Goal: Download file/media

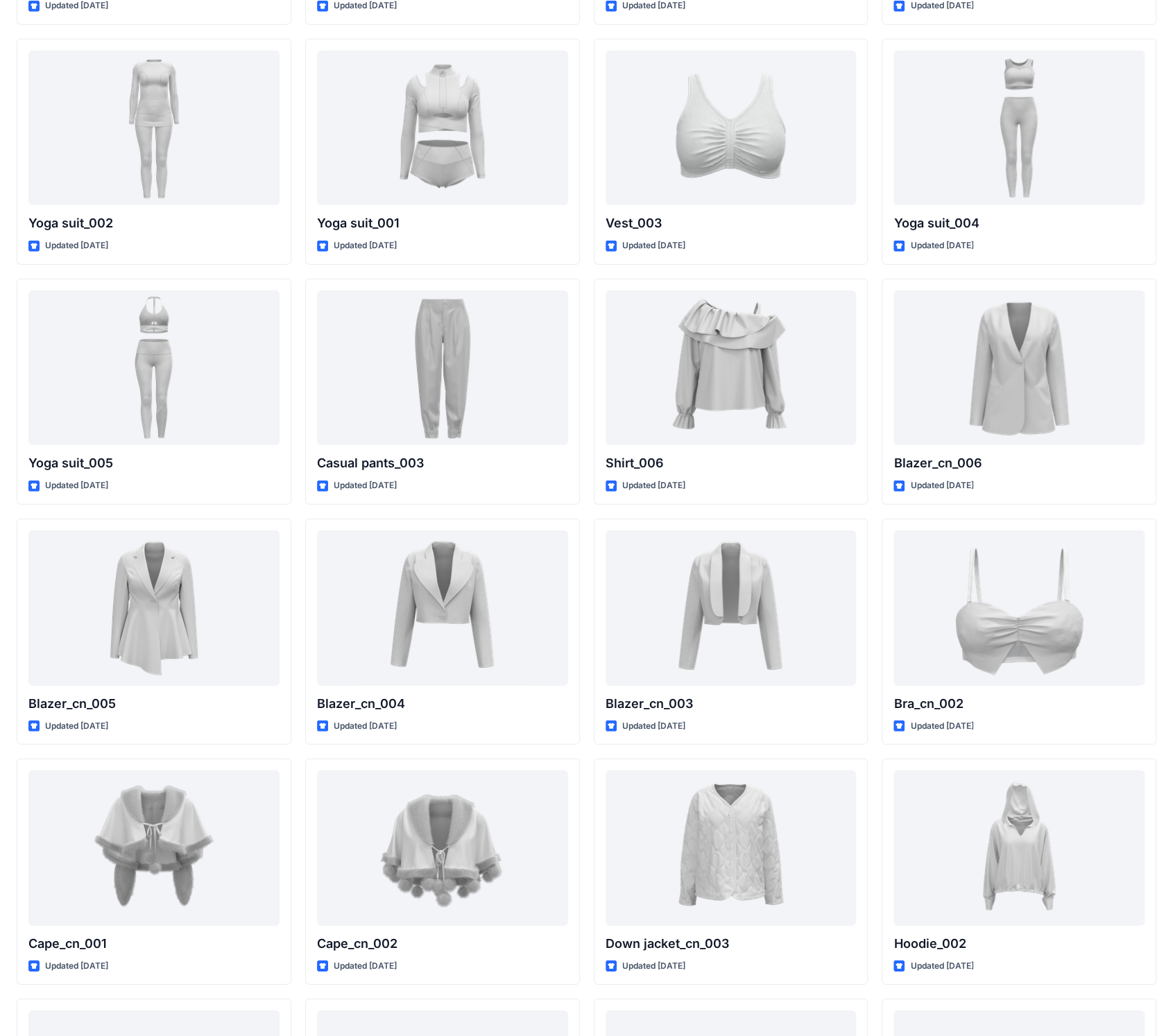
scroll to position [5690, 0]
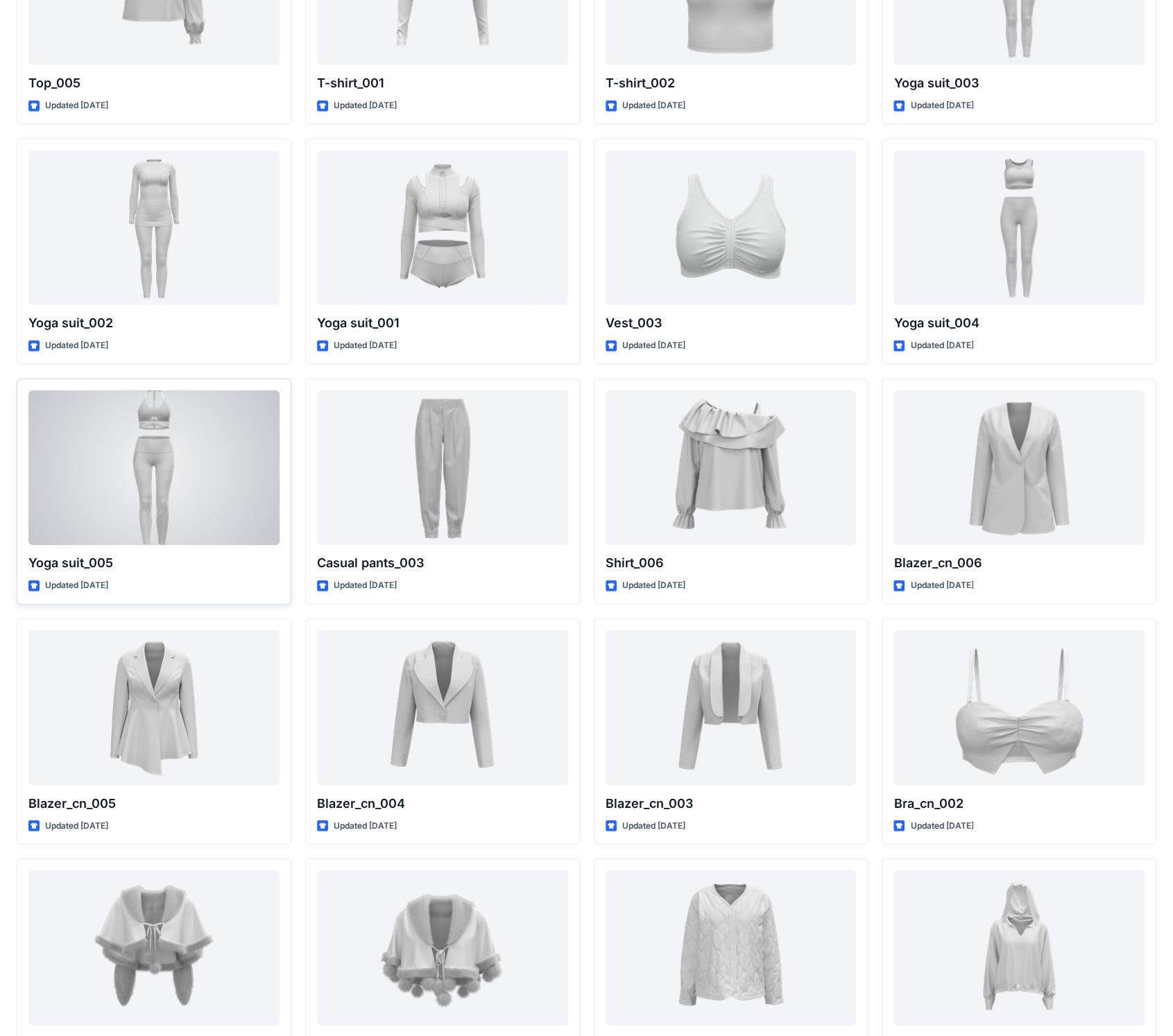
click at [171, 449] on div at bounding box center [153, 468] width 251 height 155
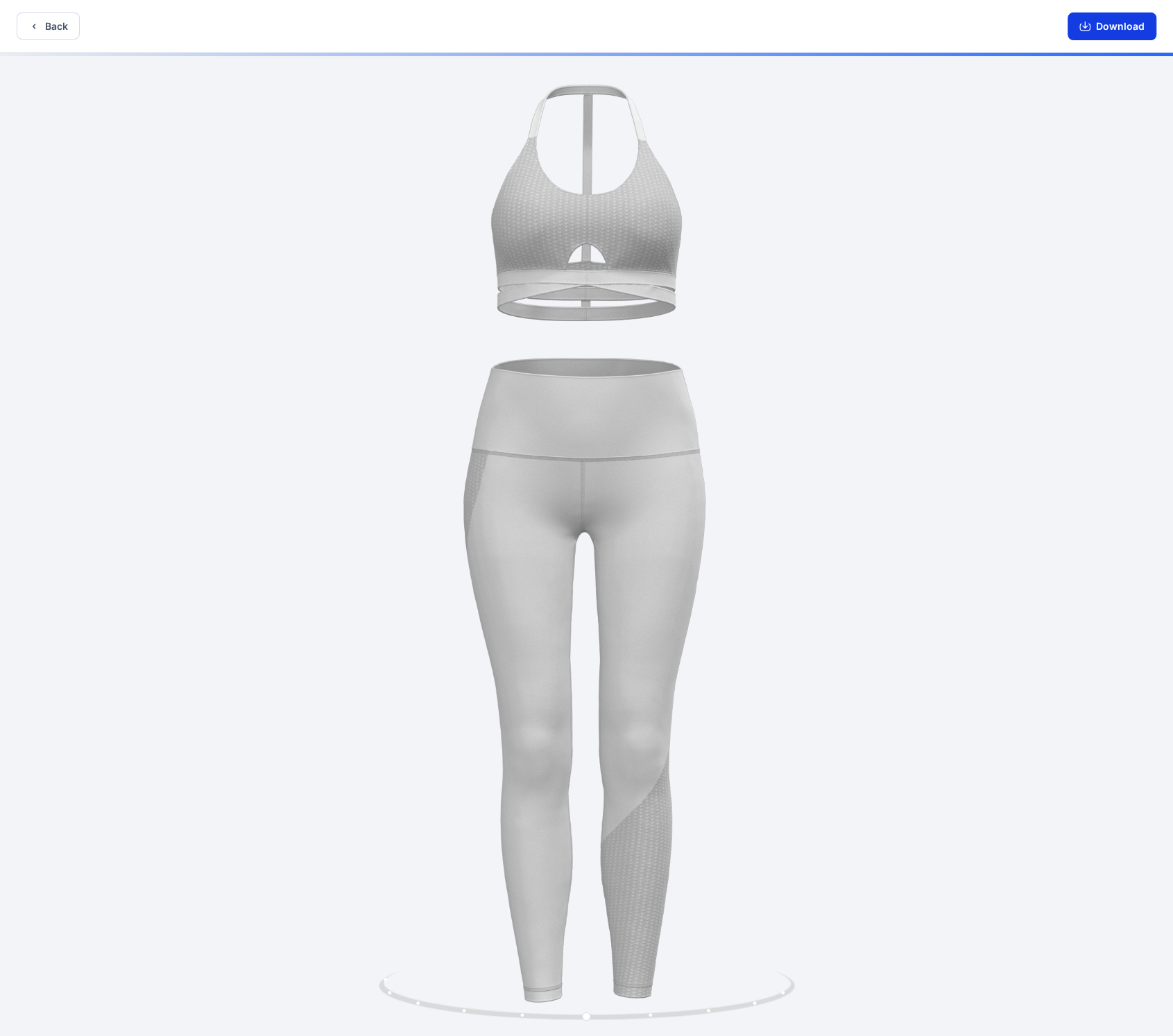
click at [1098, 25] on button "Download" at bounding box center [1112, 26] width 89 height 28
click at [54, 33] on button "Back" at bounding box center [48, 26] width 63 height 27
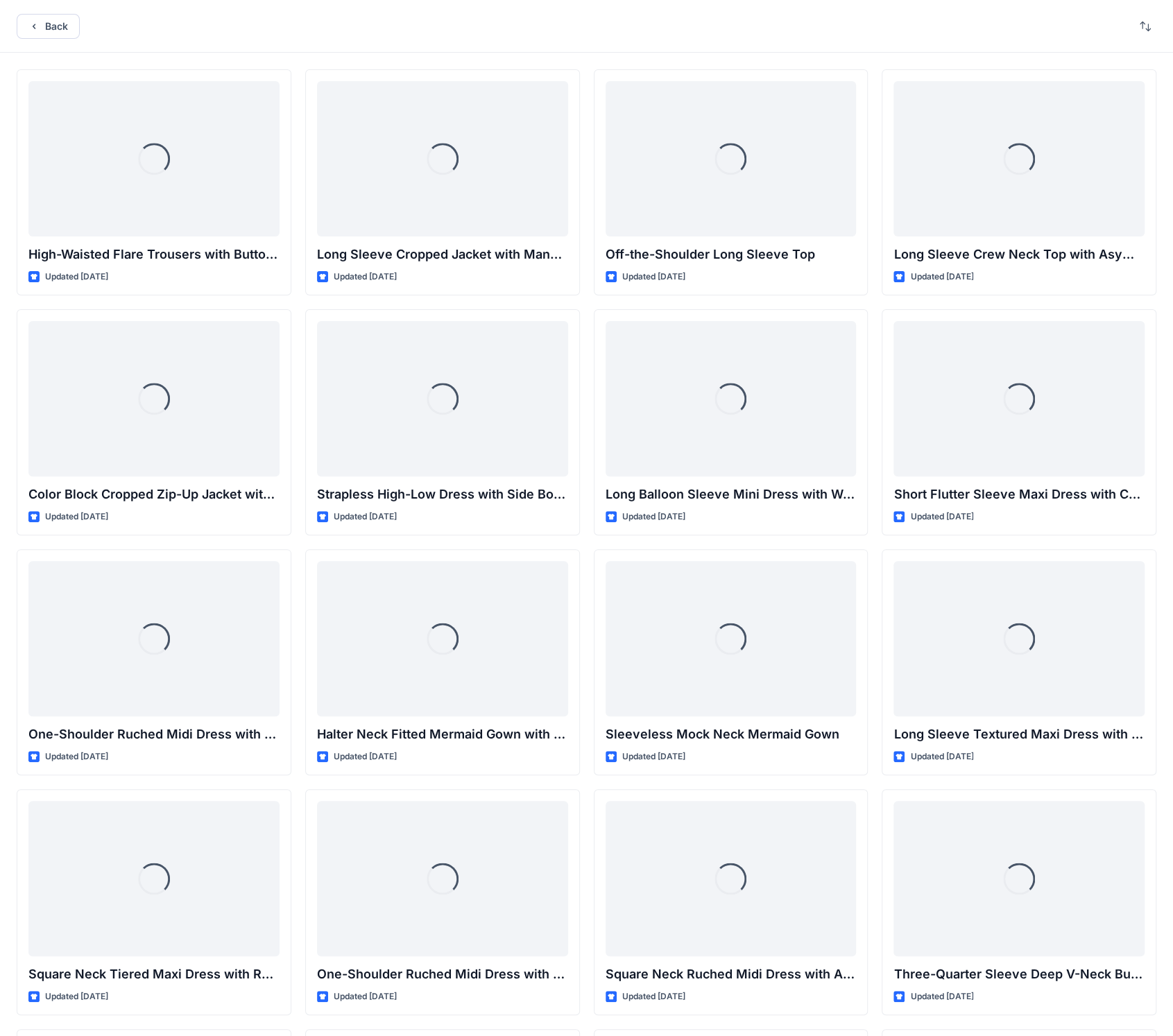
scroll to position [5690, 0]
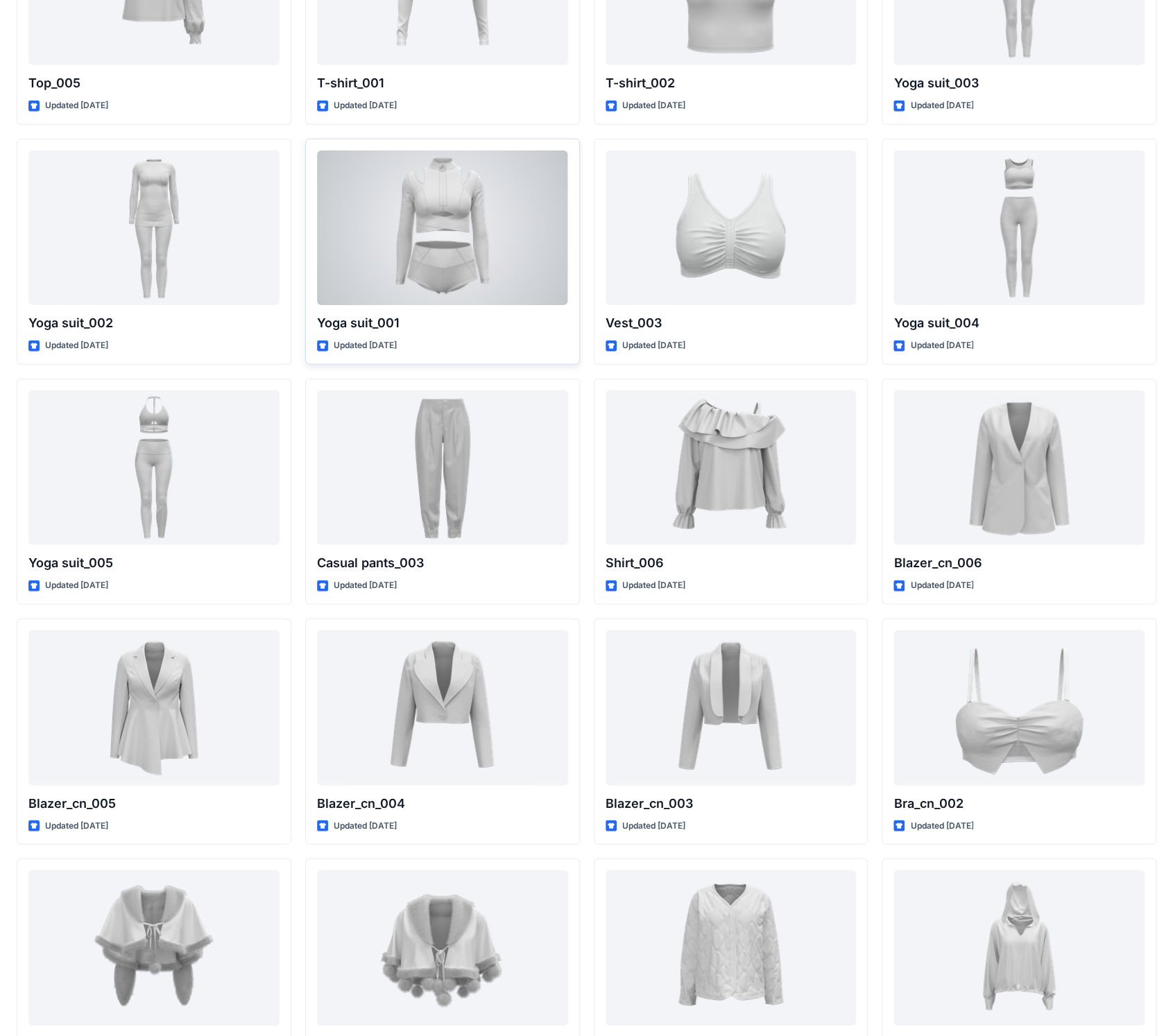
drag, startPoint x: 279, startPoint y: 55, endPoint x: 489, endPoint y: 232, distance: 274.6
click at [489, 232] on div at bounding box center [442, 228] width 251 height 155
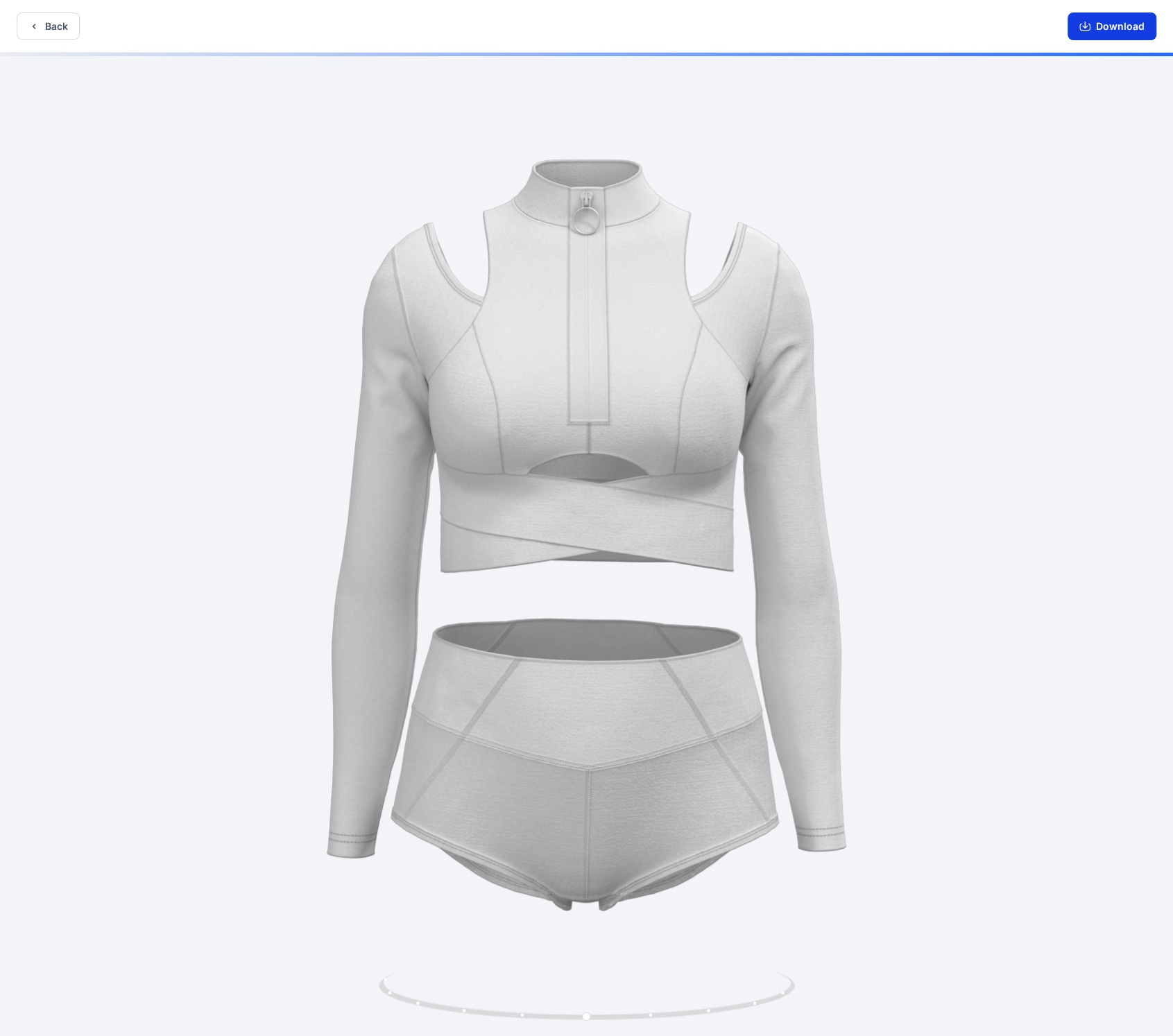
click at [1116, 25] on button "Download" at bounding box center [1112, 26] width 89 height 28
click at [64, 28] on button "Back" at bounding box center [48, 26] width 63 height 27
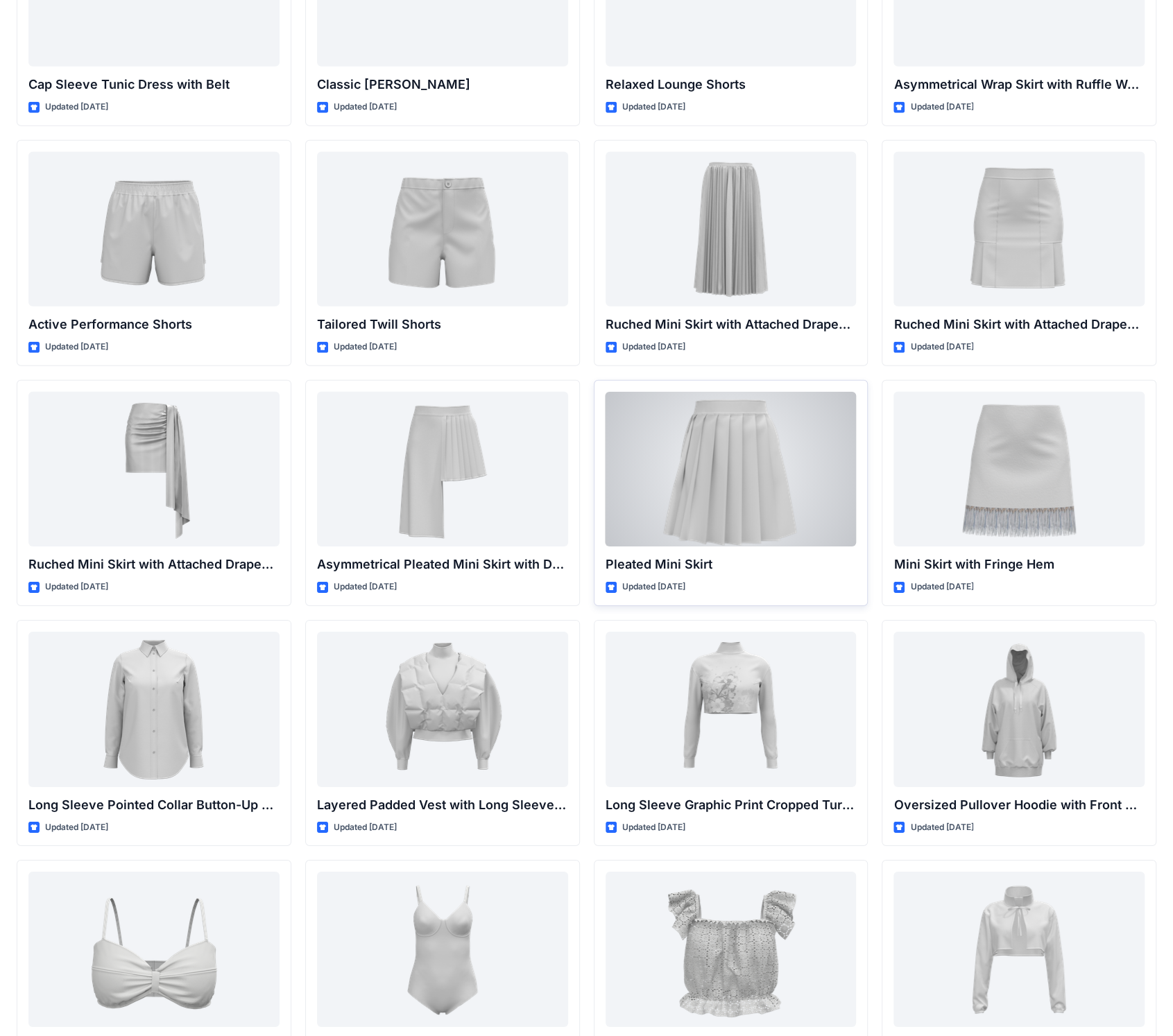
scroll to position [2686, 0]
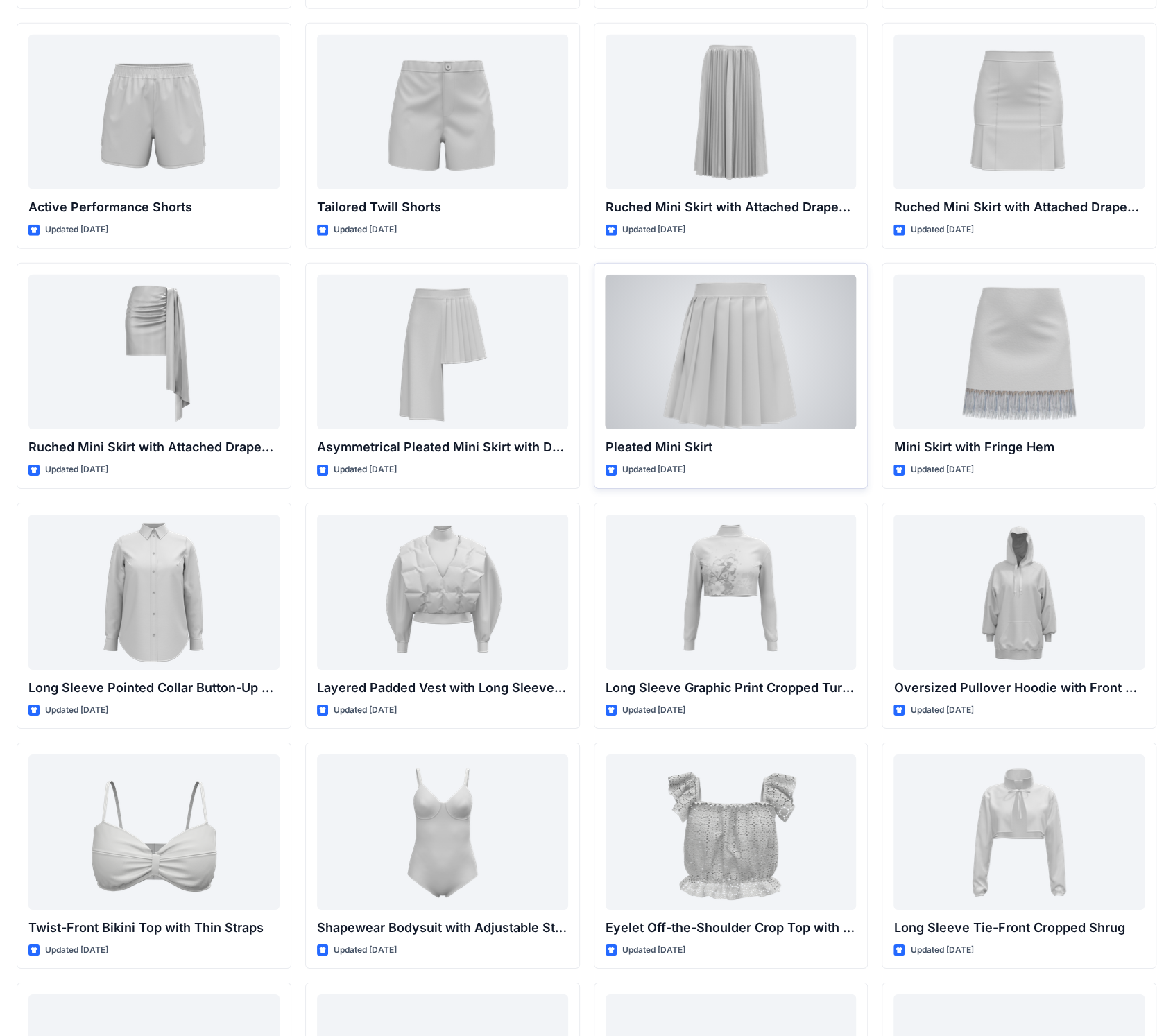
click at [716, 365] on div at bounding box center [731, 352] width 251 height 155
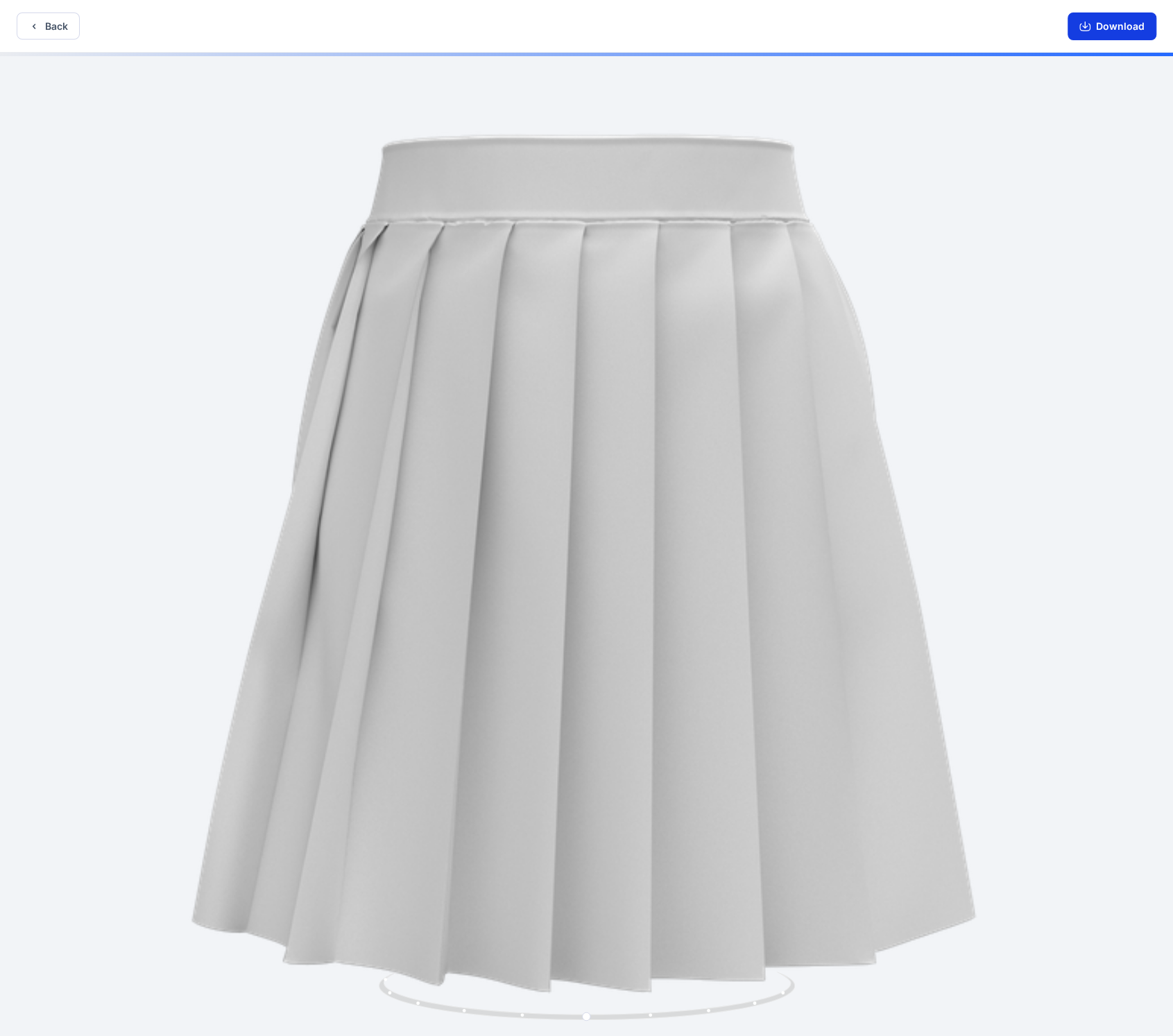
click at [1111, 33] on button "Download" at bounding box center [1112, 26] width 89 height 28
click at [35, 29] on icon "button" at bounding box center [33, 25] width 11 height 11
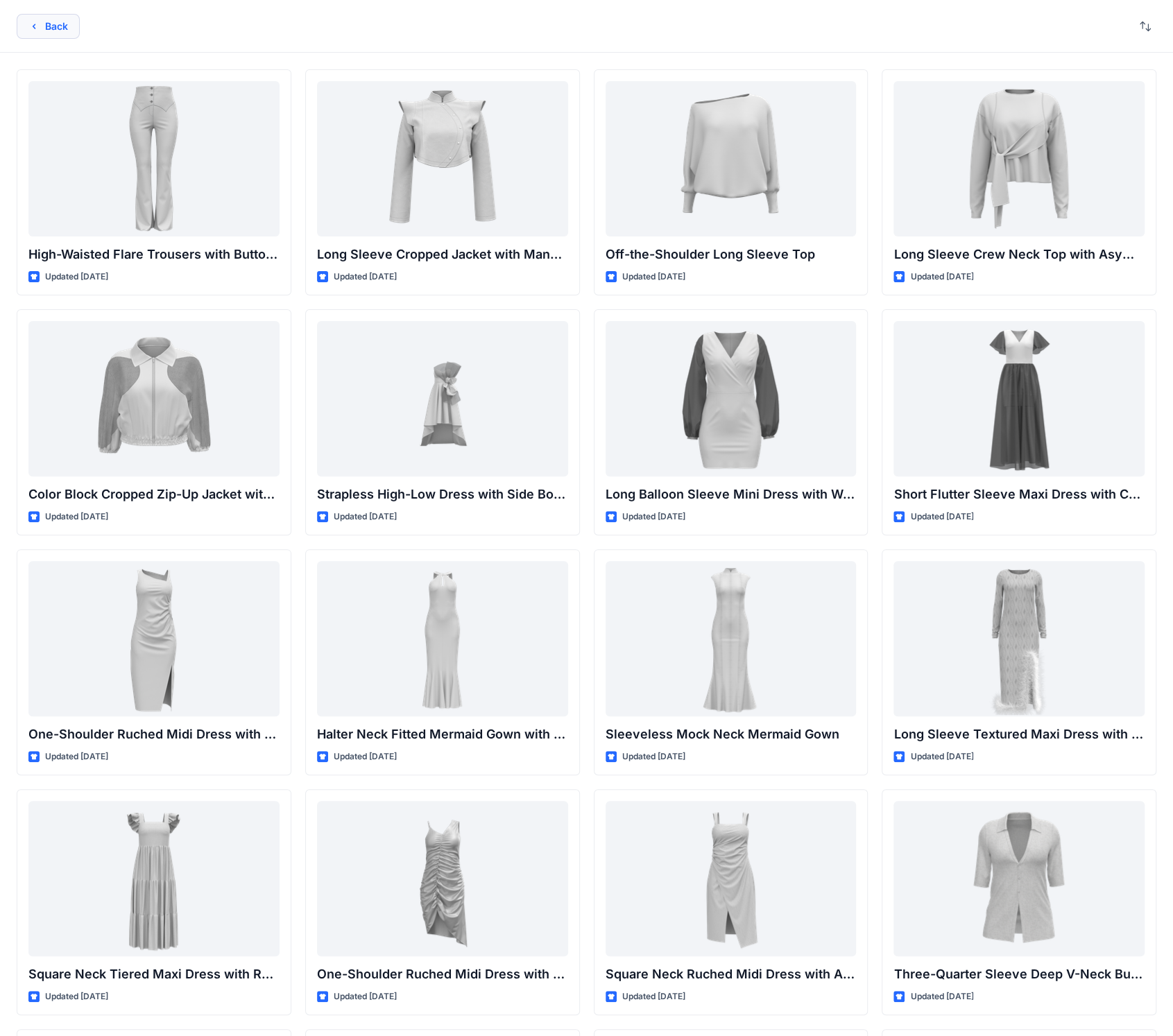
click at [46, 31] on button "Back" at bounding box center [48, 26] width 63 height 25
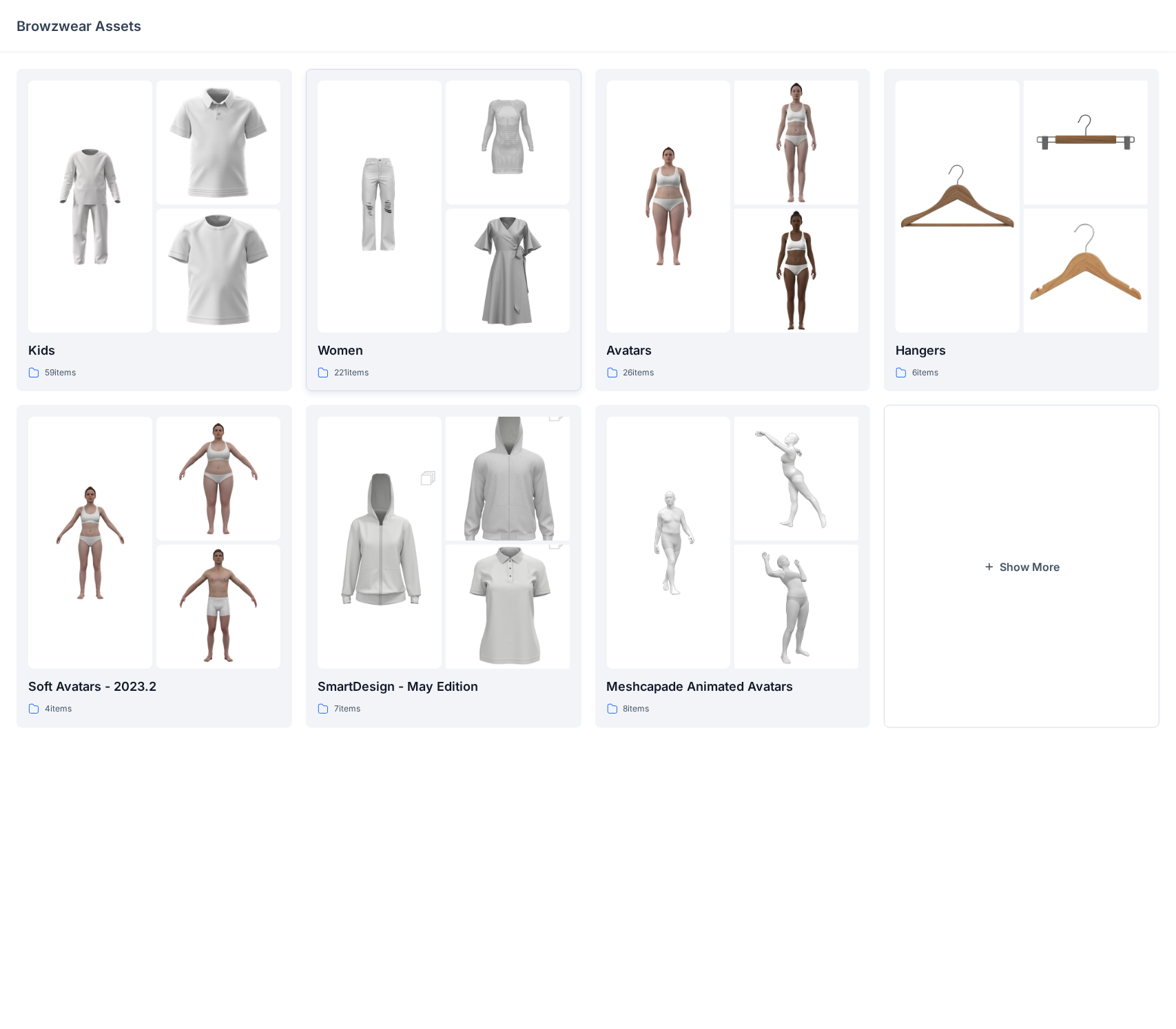
click at [439, 243] on img at bounding box center [380, 206] width 124 height 124
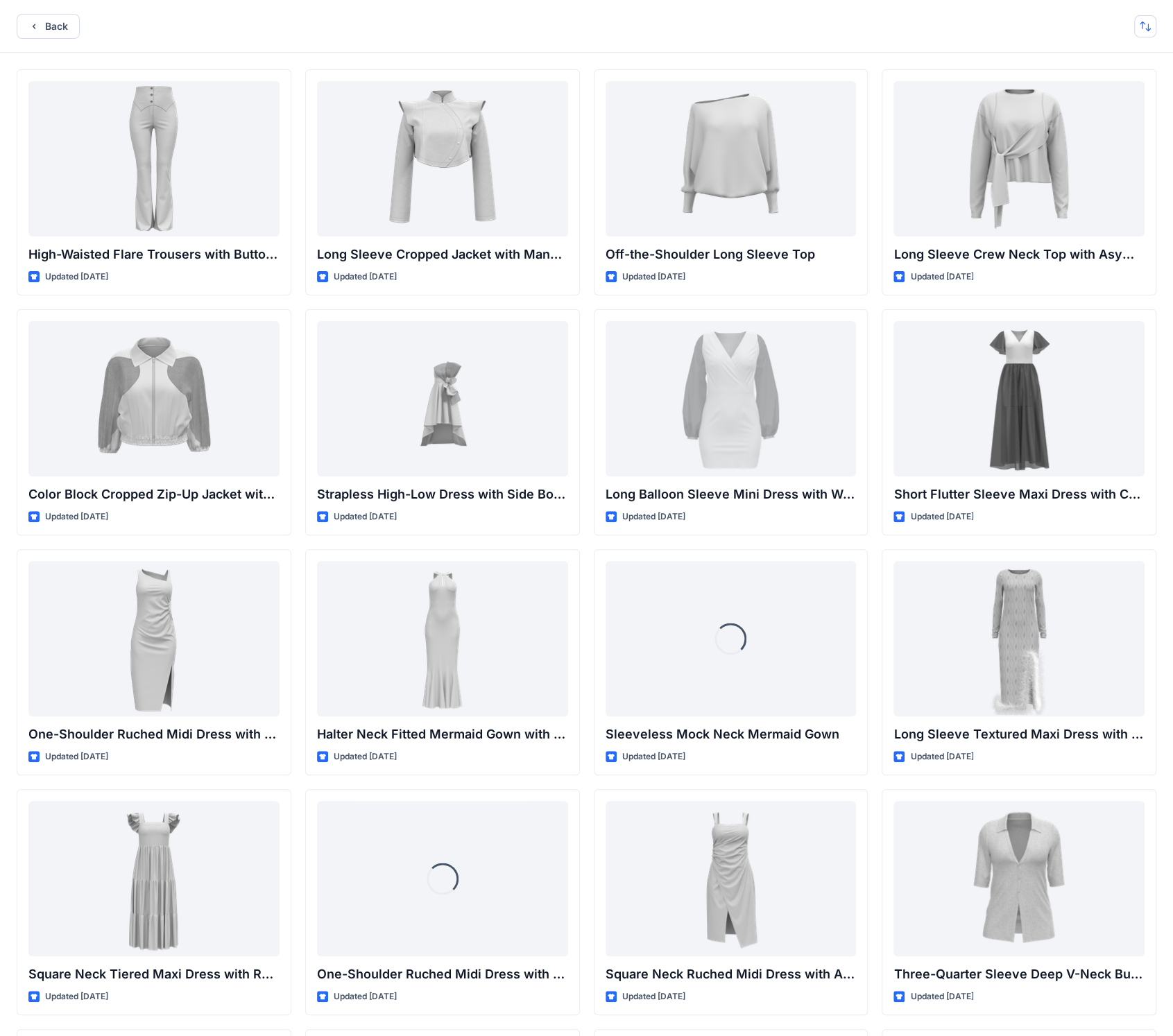
click at [1145, 27] on button "button" at bounding box center [1145, 26] width 22 height 22
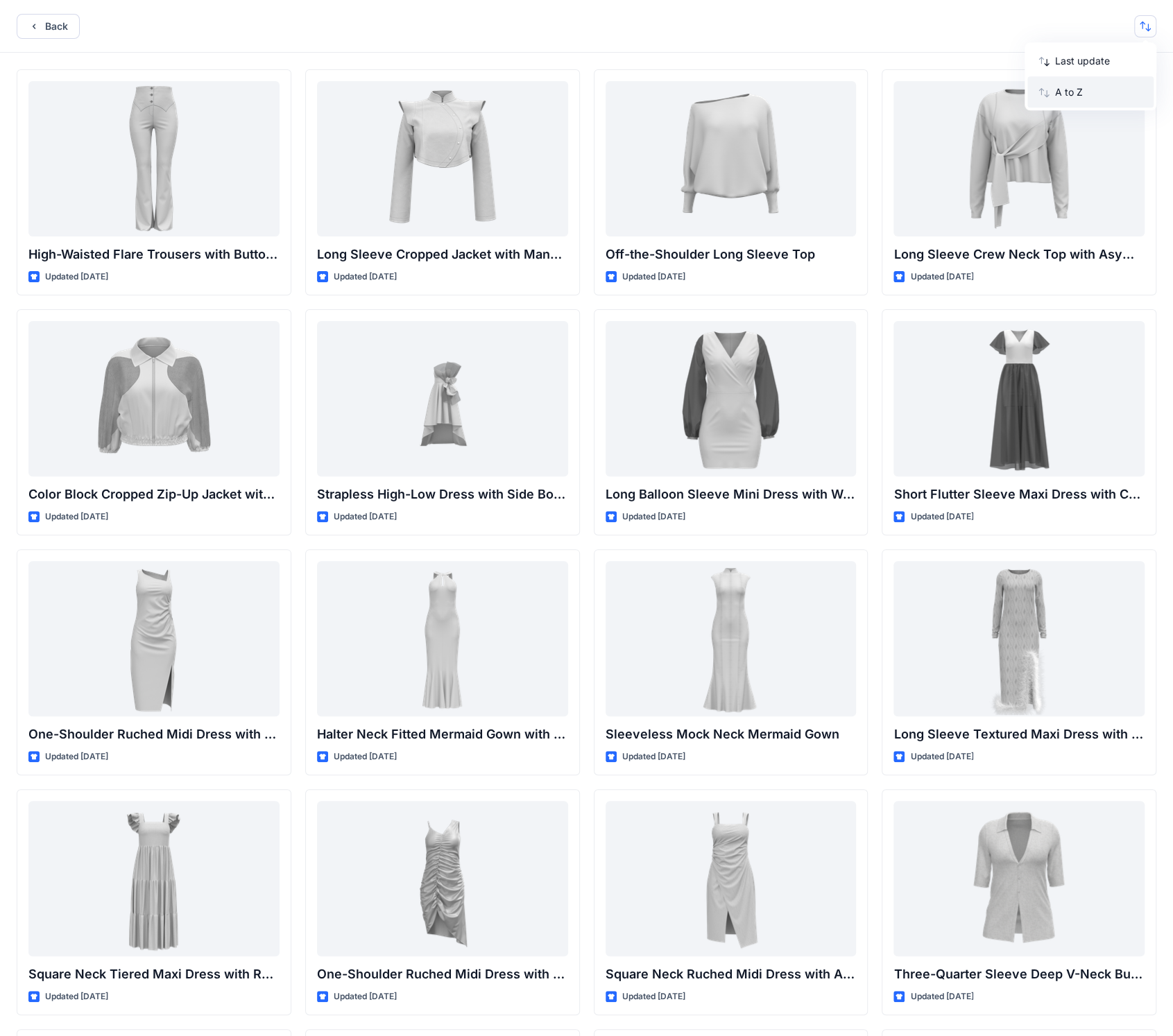
click at [1121, 95] on p "A to Z" at bounding box center [1098, 91] width 87 height 15
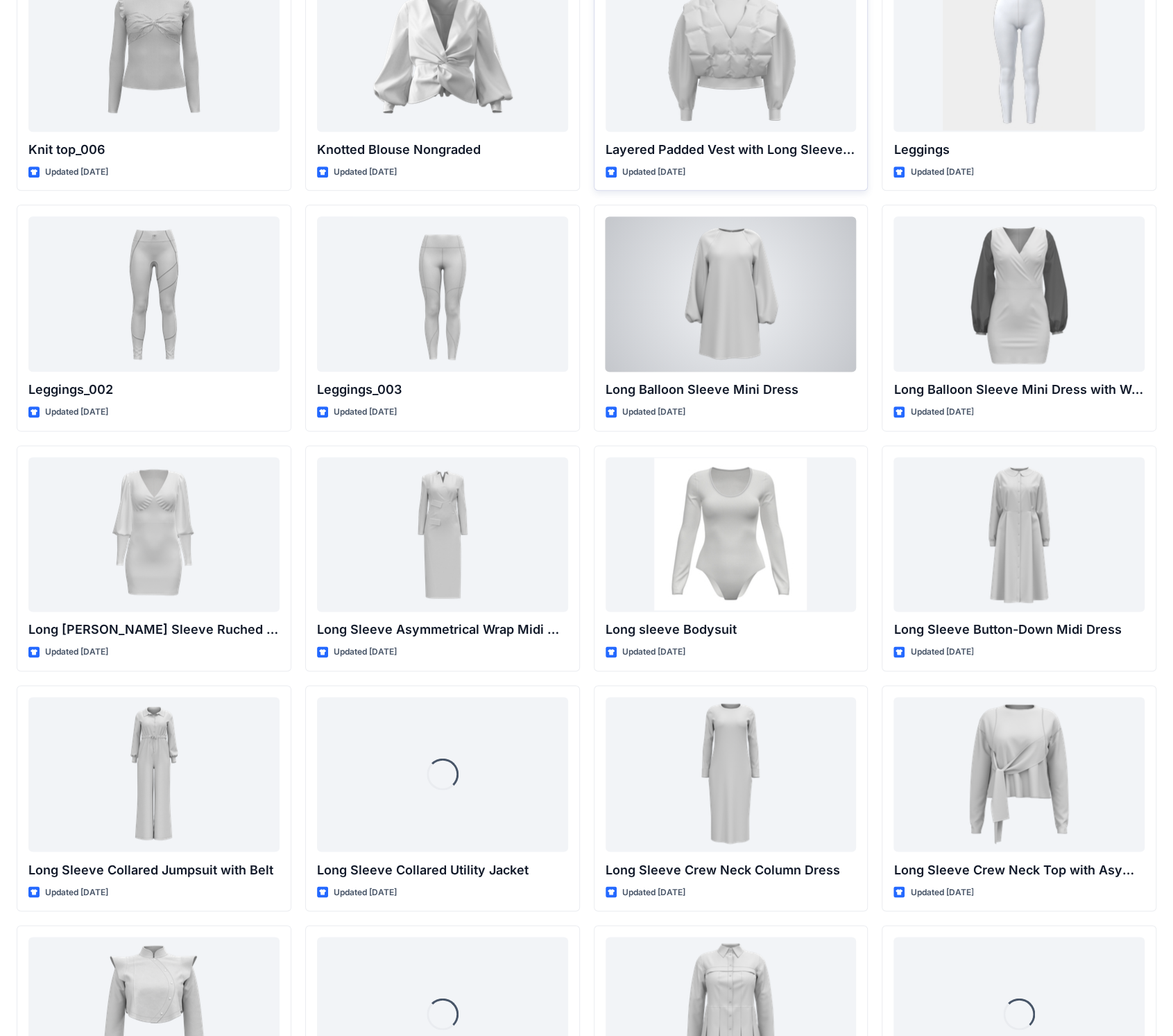
scroll to position [4442, 0]
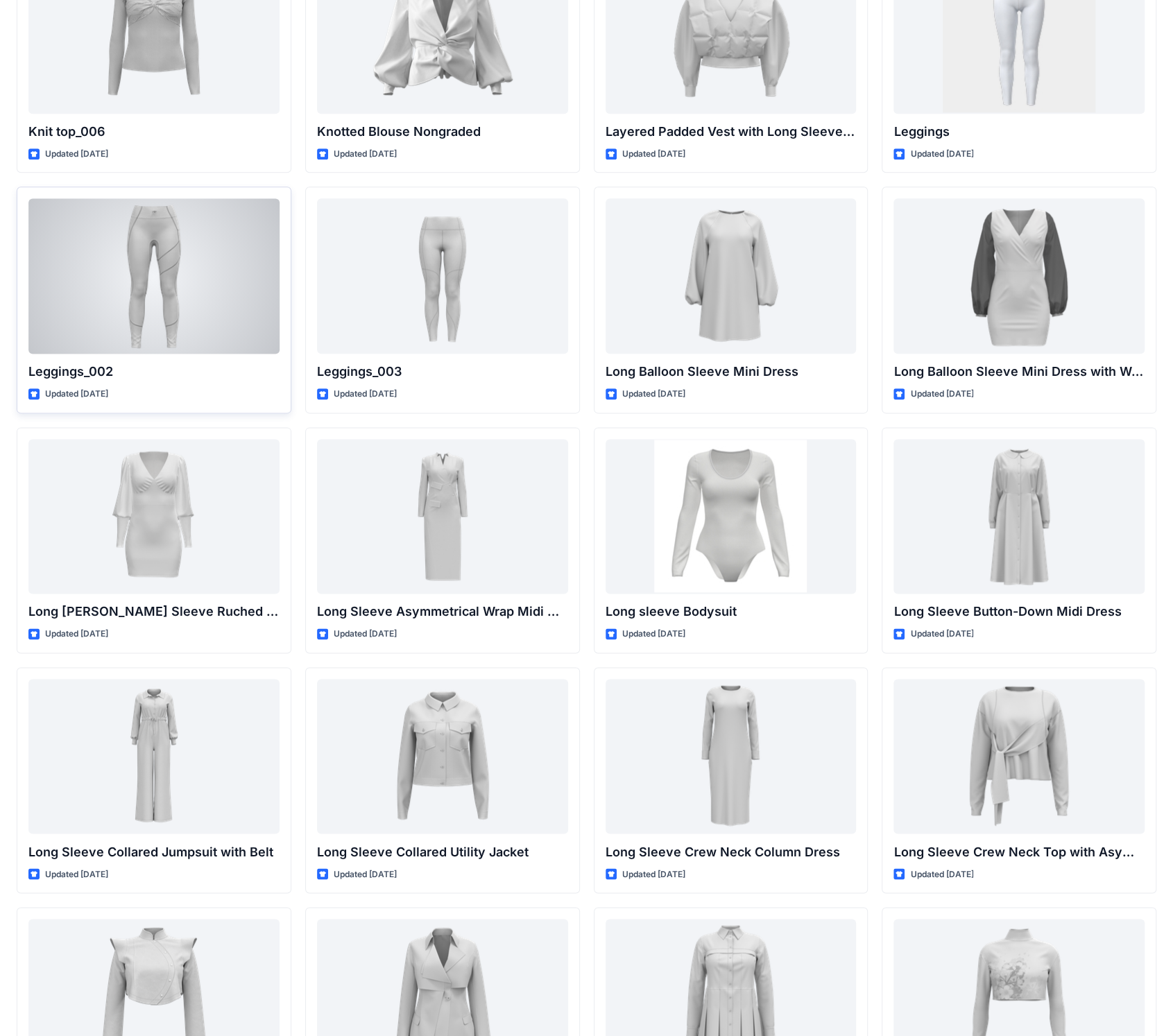
click at [130, 248] on div at bounding box center [153, 275] width 251 height 155
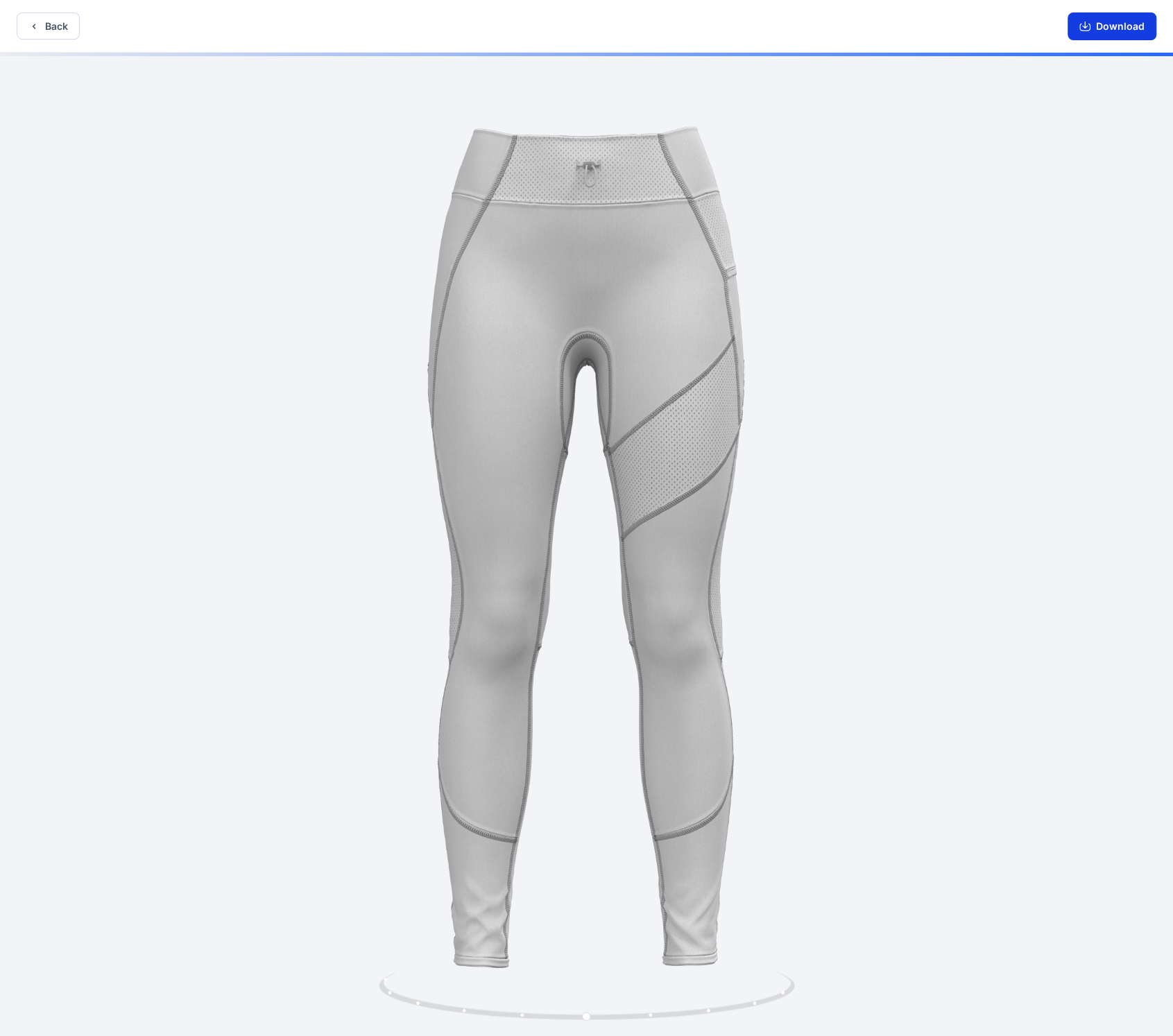
click at [1089, 20] on icon "button" at bounding box center [1084, 25] width 11 height 11
click at [58, 21] on button "Back" at bounding box center [48, 26] width 63 height 27
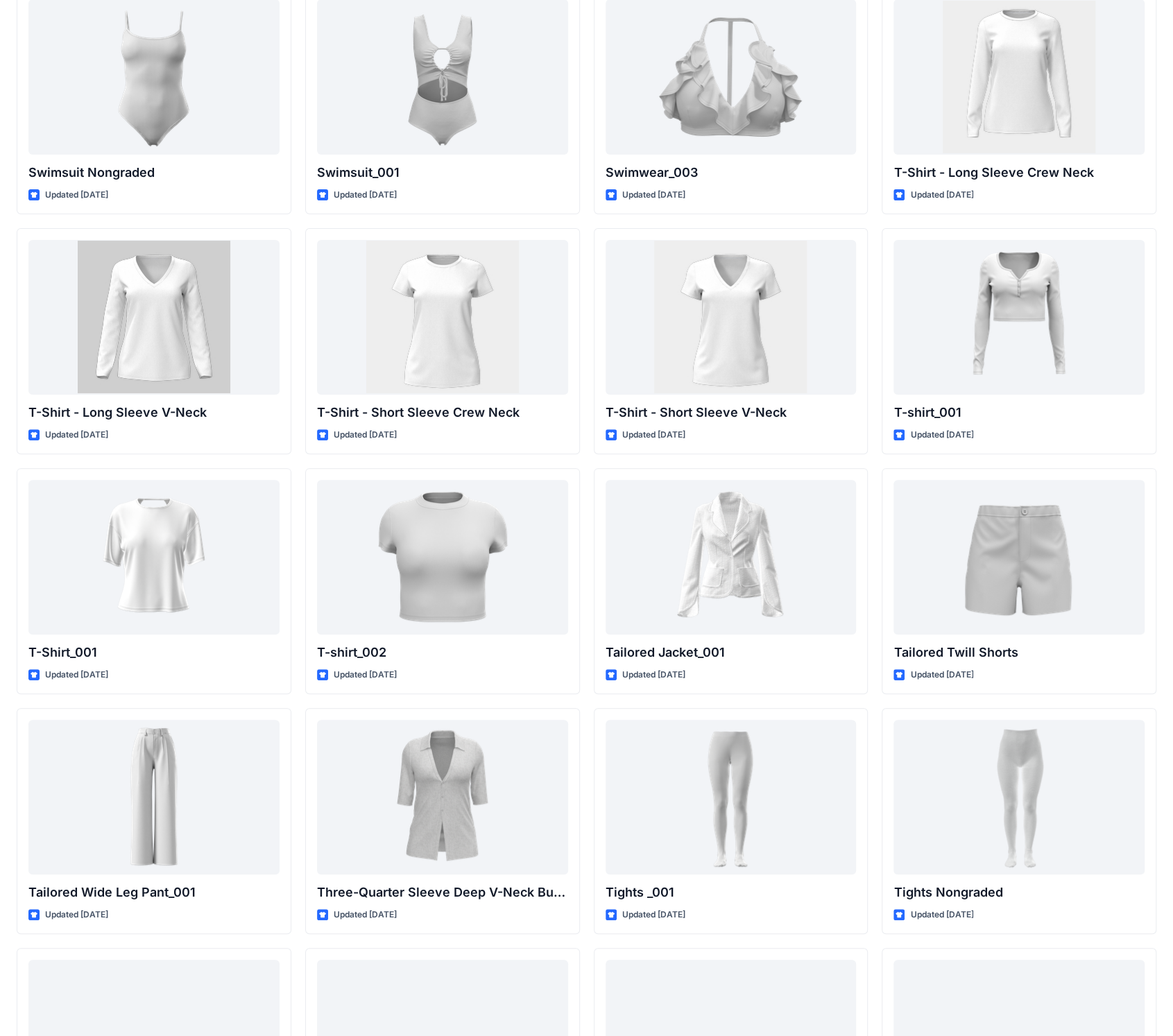
scroll to position [10382, 0]
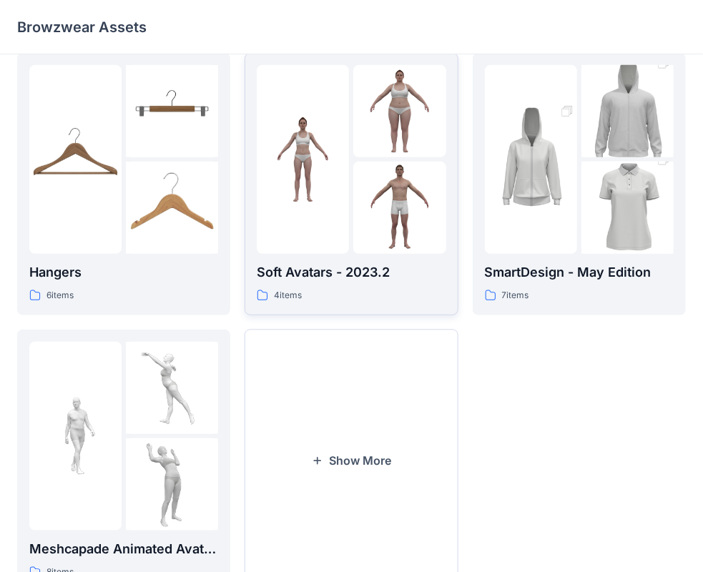
scroll to position [296, 0]
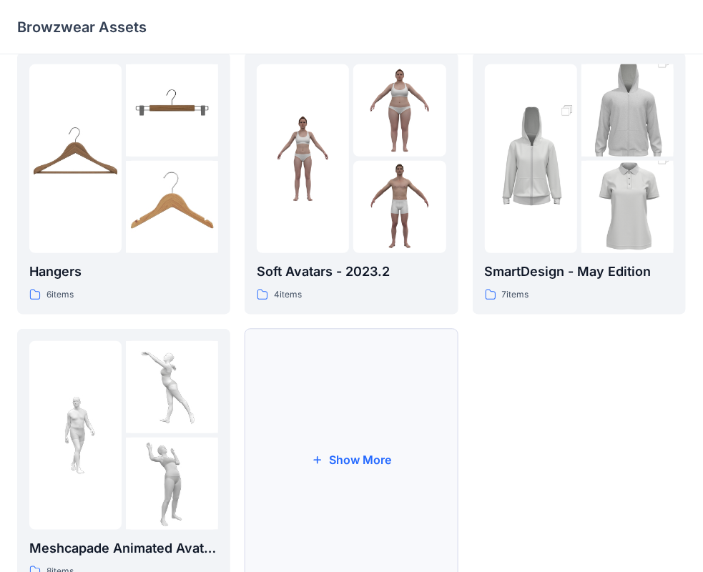
click at [315, 370] on button "Show More" at bounding box center [350, 460] width 213 height 262
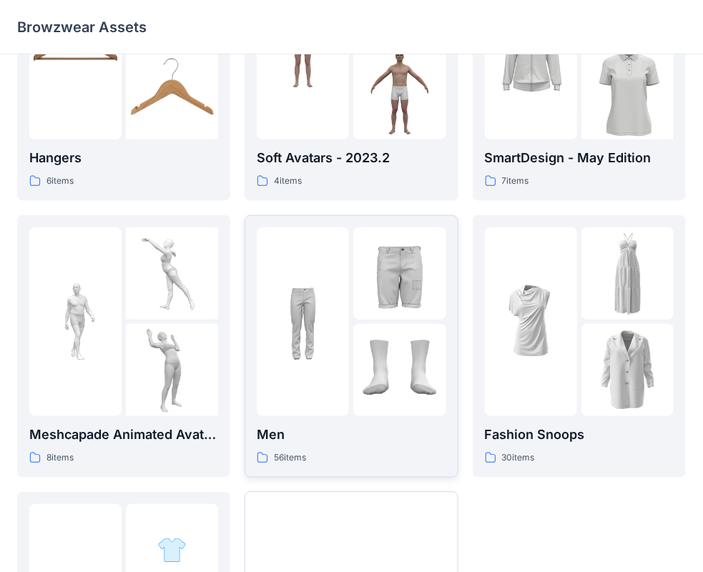
scroll to position [420, 0]
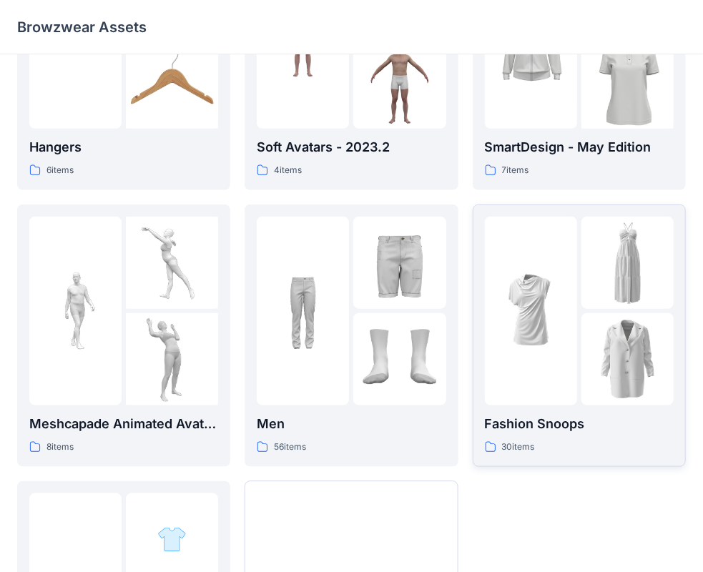
click at [594, 399] on div at bounding box center [627, 359] width 92 height 92
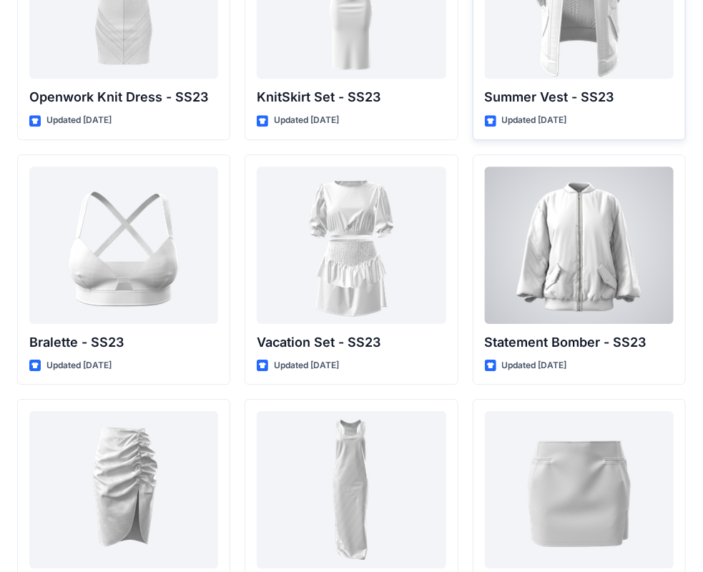
scroll to position [1500, 0]
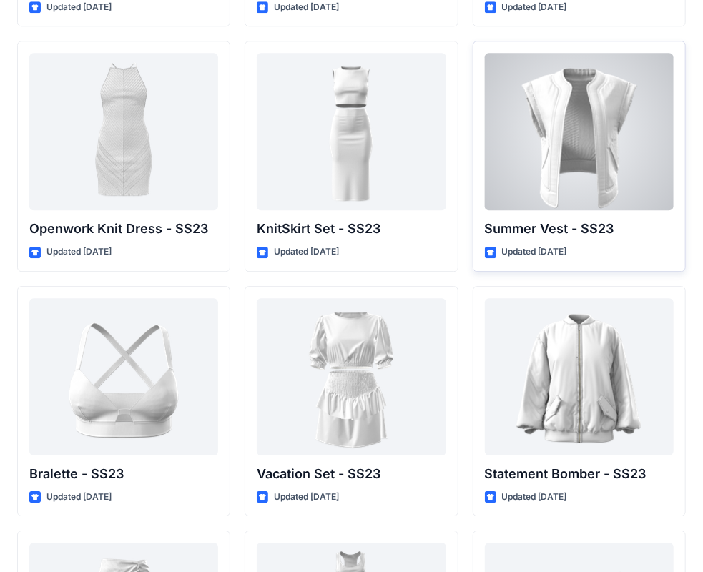
click at [616, 154] on div at bounding box center [579, 131] width 189 height 157
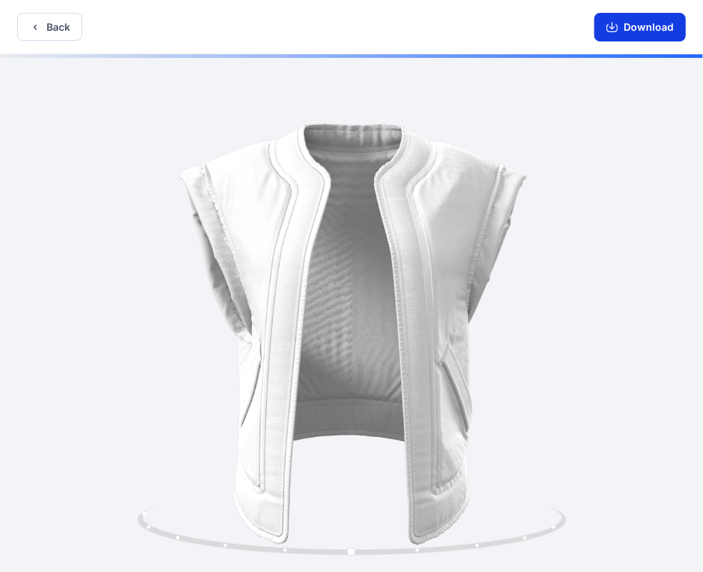
click at [603, 26] on button "Download" at bounding box center [640, 27] width 92 height 29
click at [64, 33] on button "Back" at bounding box center [49, 27] width 65 height 28
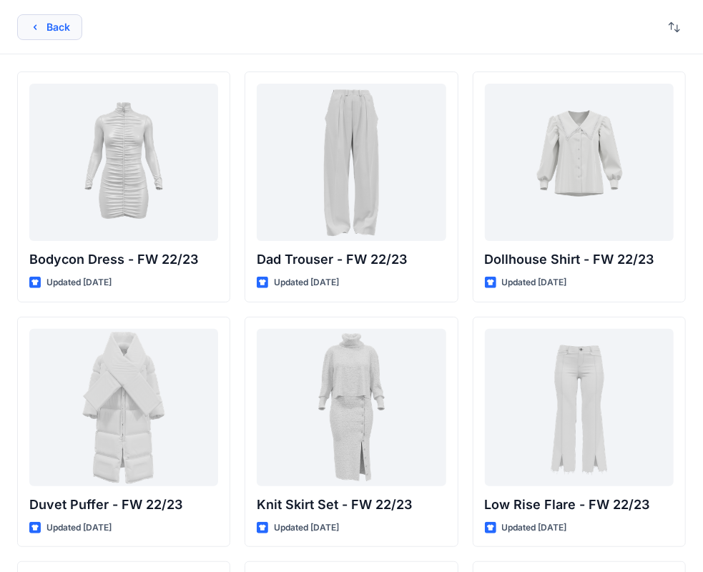
click at [39, 24] on icon "button" at bounding box center [34, 26] width 11 height 11
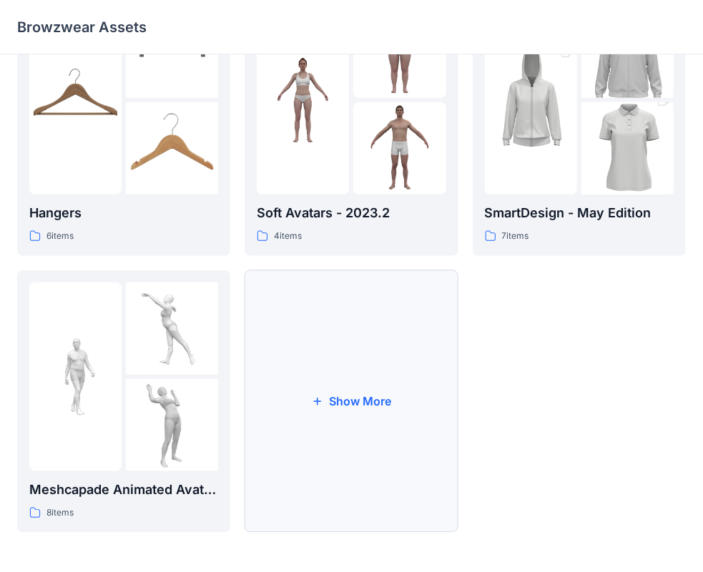
click at [373, 417] on button "Show More" at bounding box center [350, 401] width 213 height 262
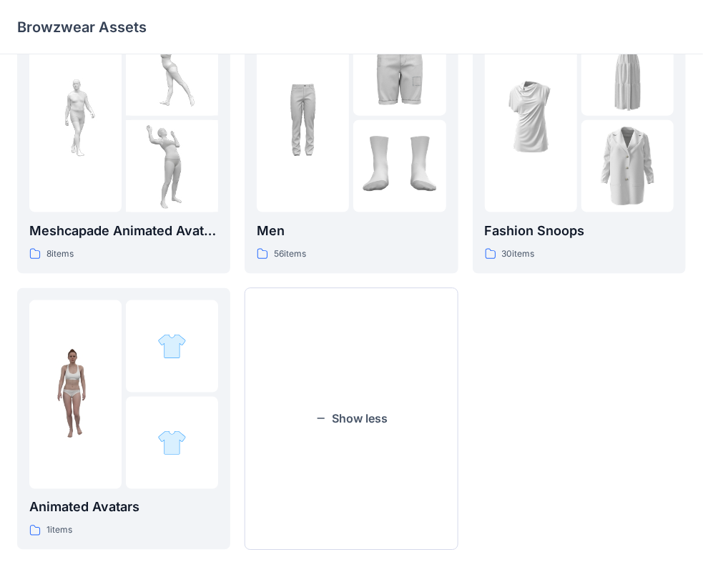
scroll to position [621, 0]
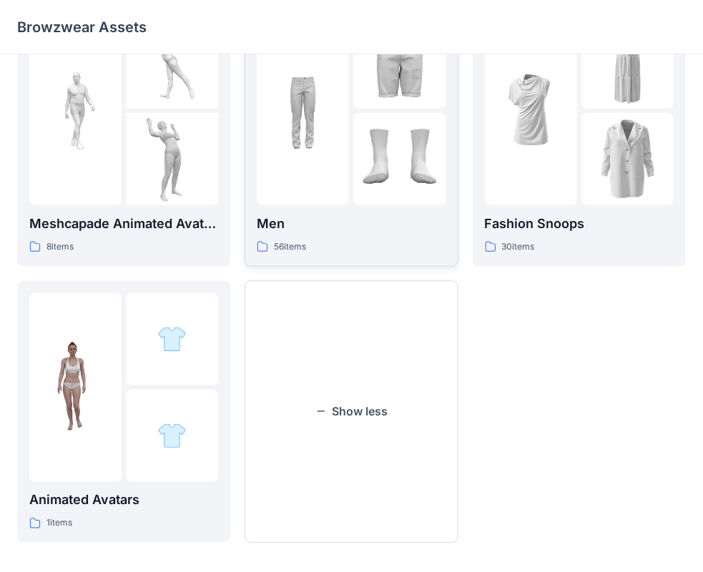
click at [375, 132] on img at bounding box center [399, 159] width 92 height 92
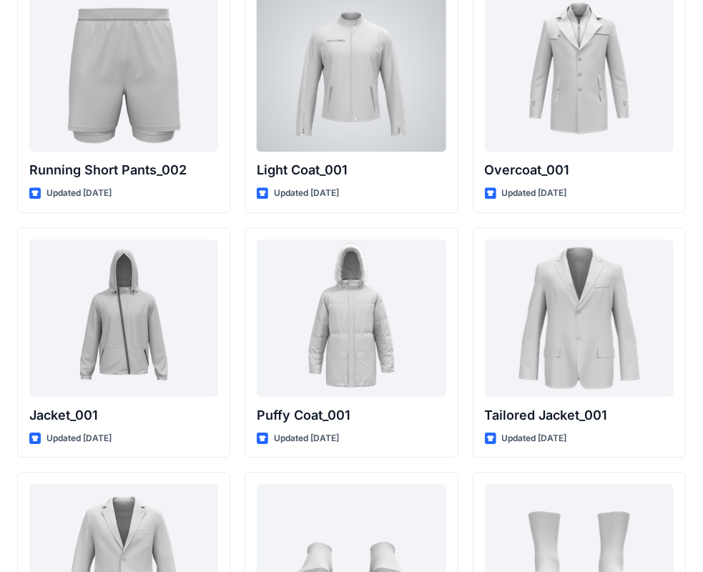
scroll to position [3825, 0]
